Goal: Information Seeking & Learning: Learn about a topic

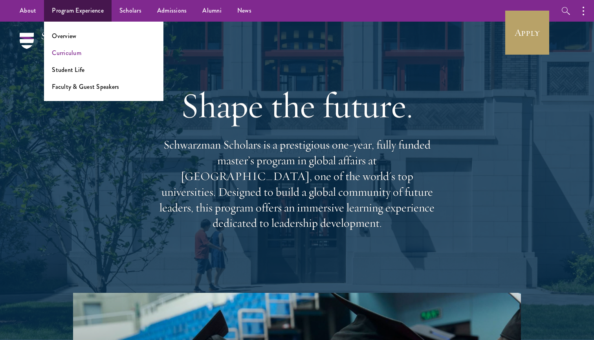
click at [75, 51] on link "Curriculum" at bounding box center [66, 52] width 29 height 9
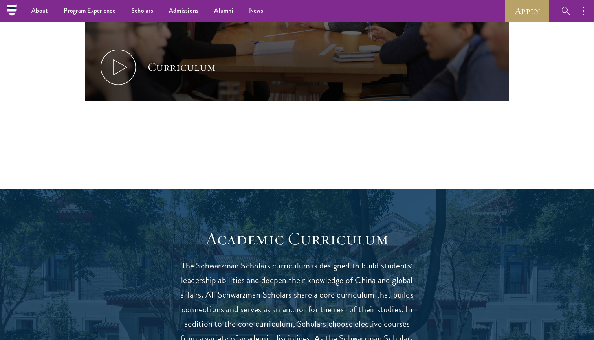
scroll to position [235, 0]
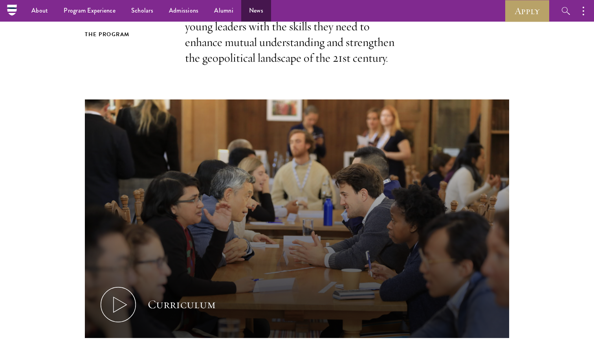
click at [259, 12] on link "News" at bounding box center [256, 11] width 30 height 22
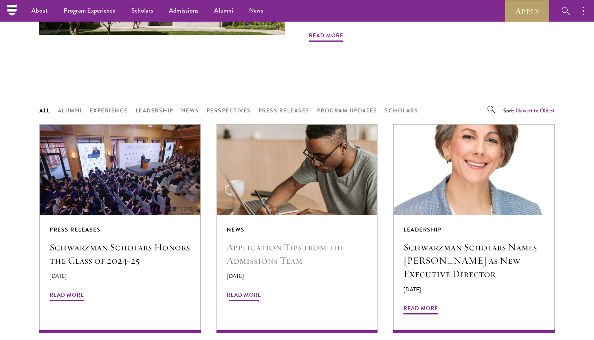
scroll to position [562, 0]
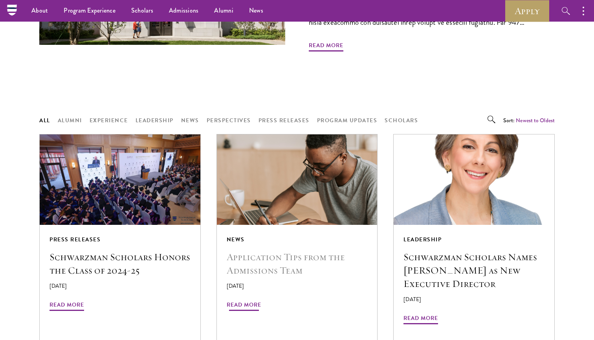
click at [265, 235] on div "News" at bounding box center [297, 240] width 141 height 10
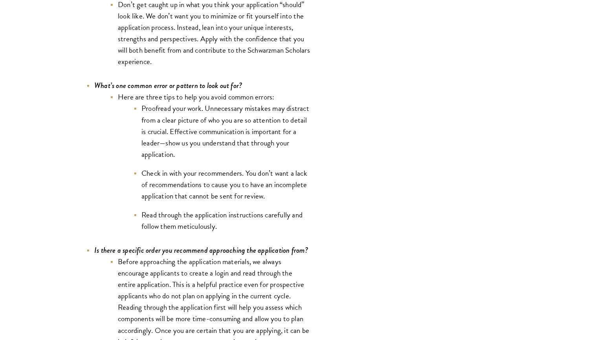
scroll to position [2563, 0]
